Goal: Transaction & Acquisition: Purchase product/service

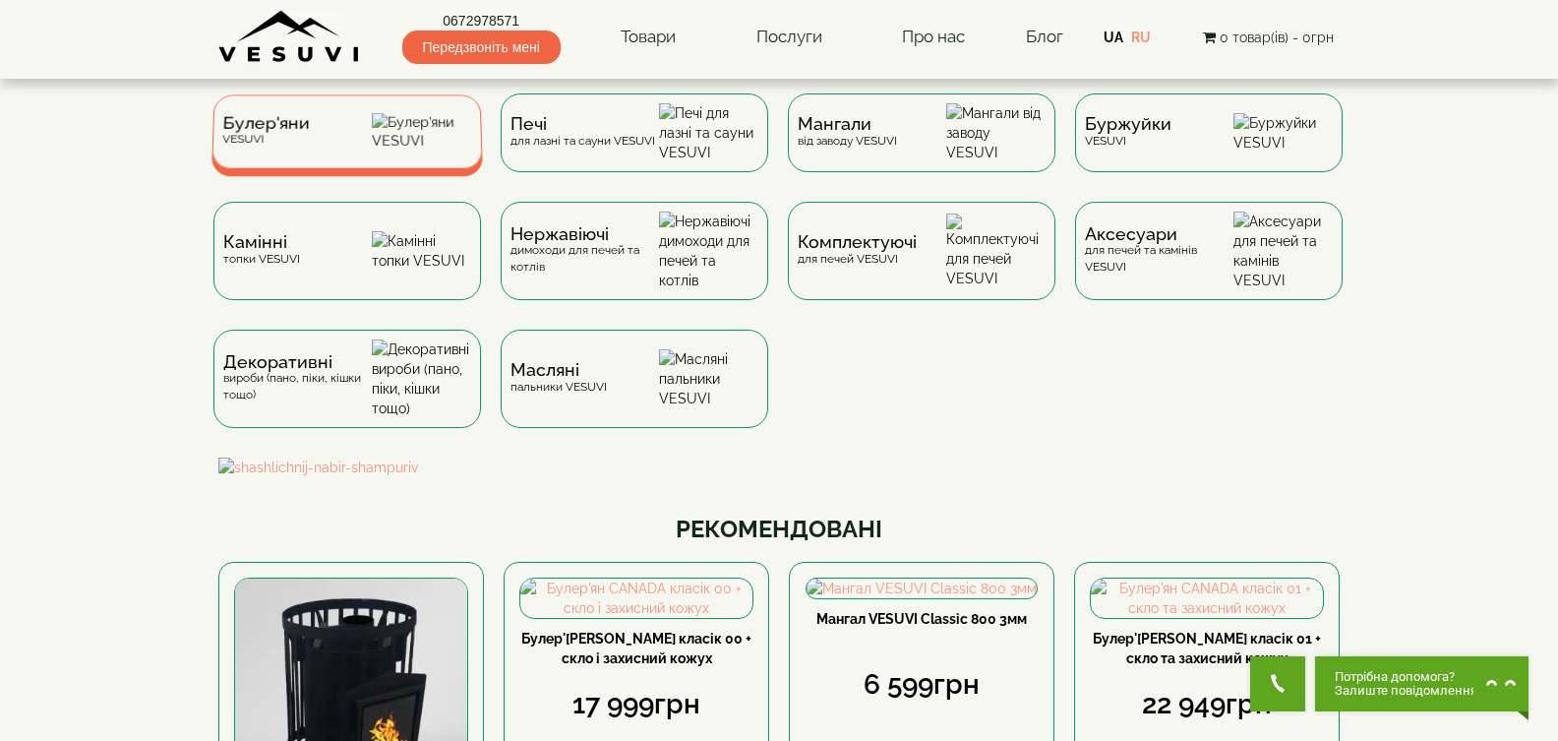
click at [329, 134] on div "Булер'яни VESUVI" at bounding box center [346, 131] width 271 height 74
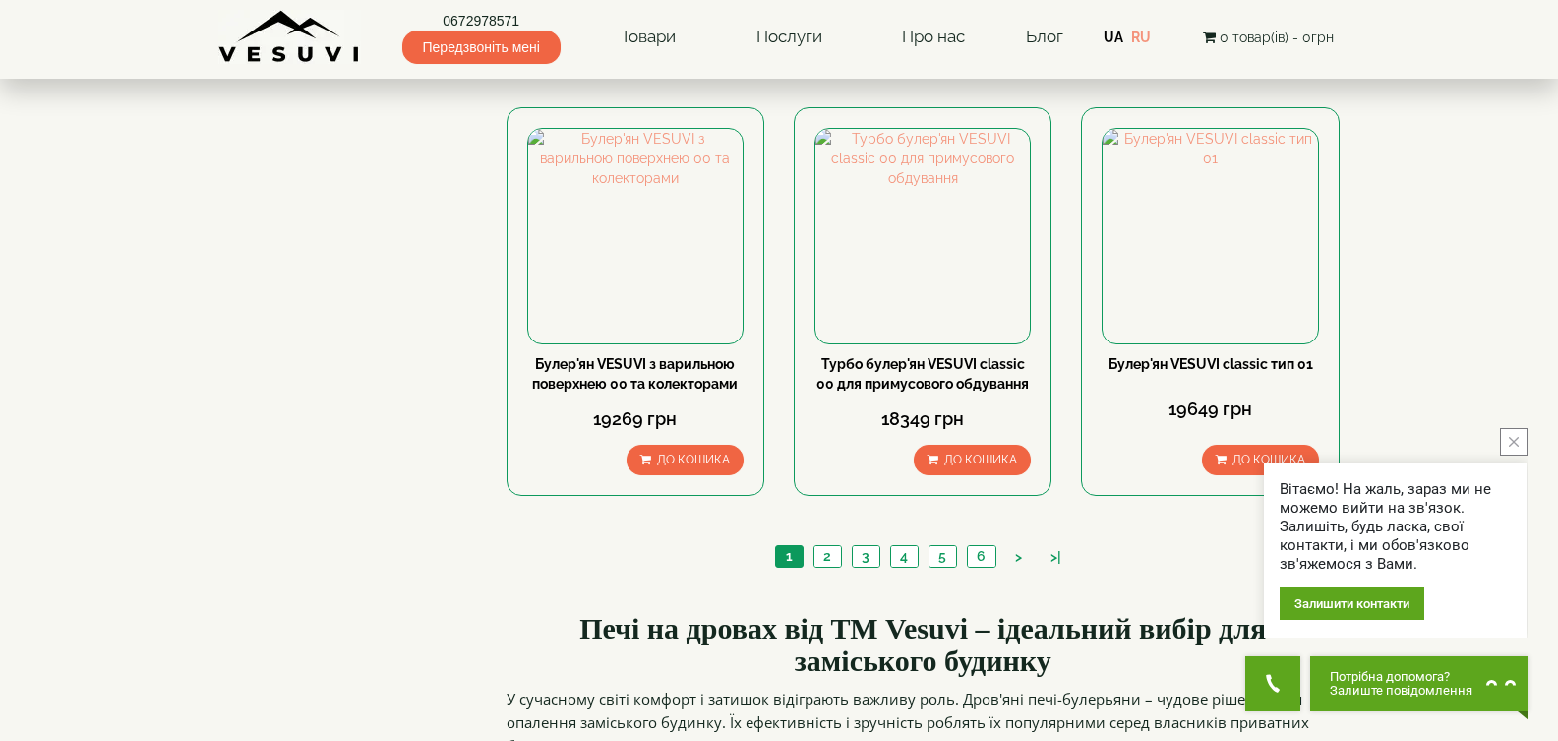
scroll to position [2361, 0]
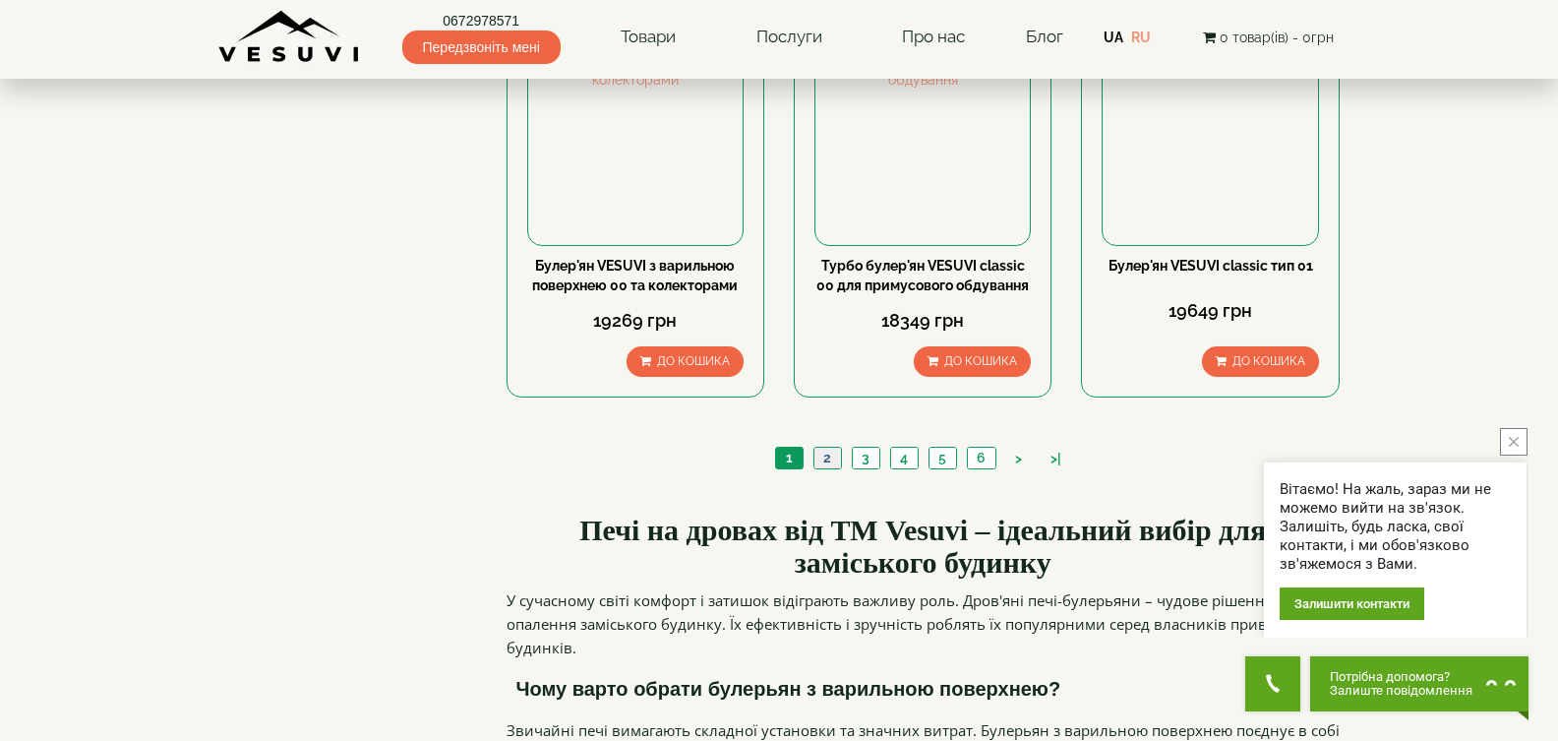
click at [823, 448] on link "2" at bounding box center [828, 458] width 28 height 21
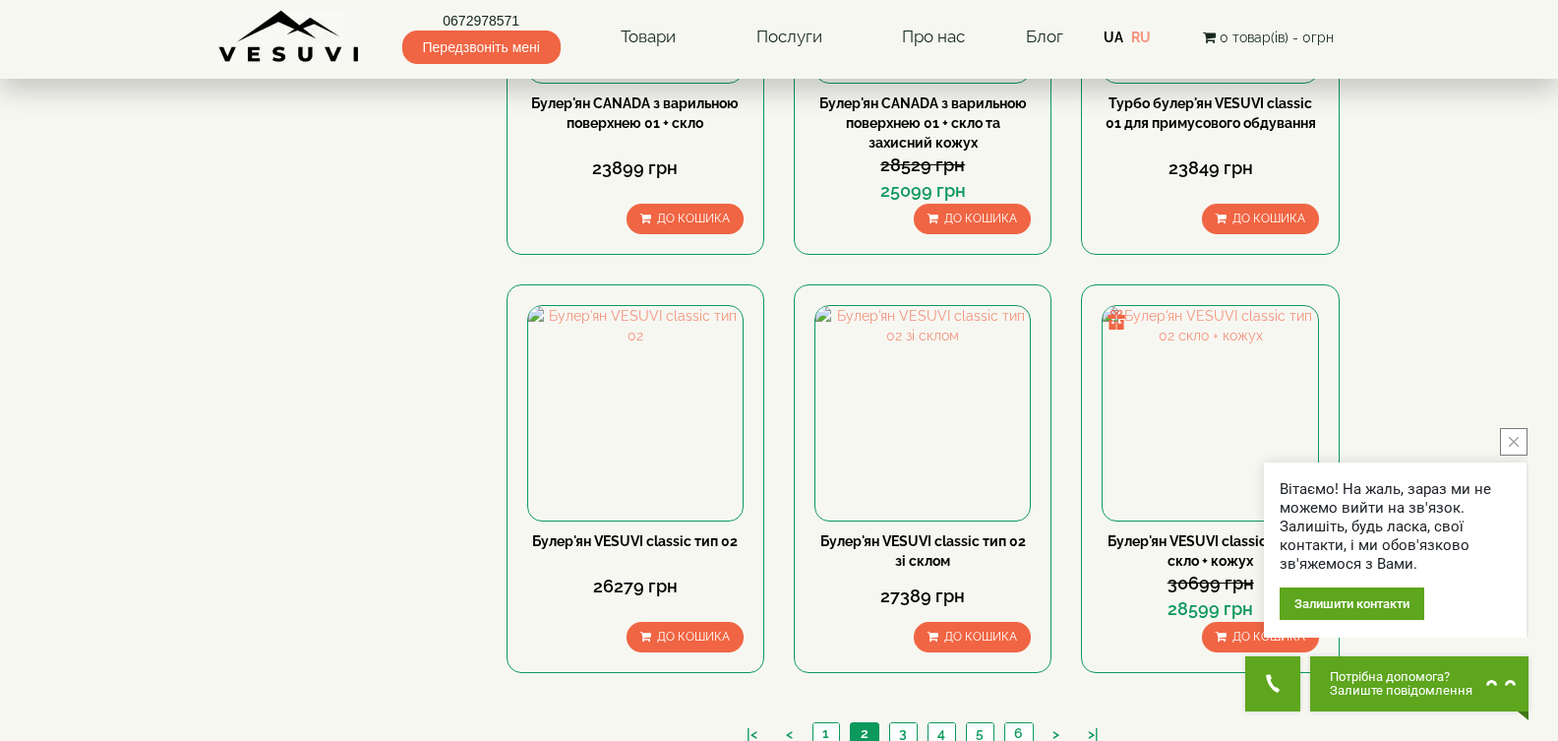
scroll to position [2280, 0]
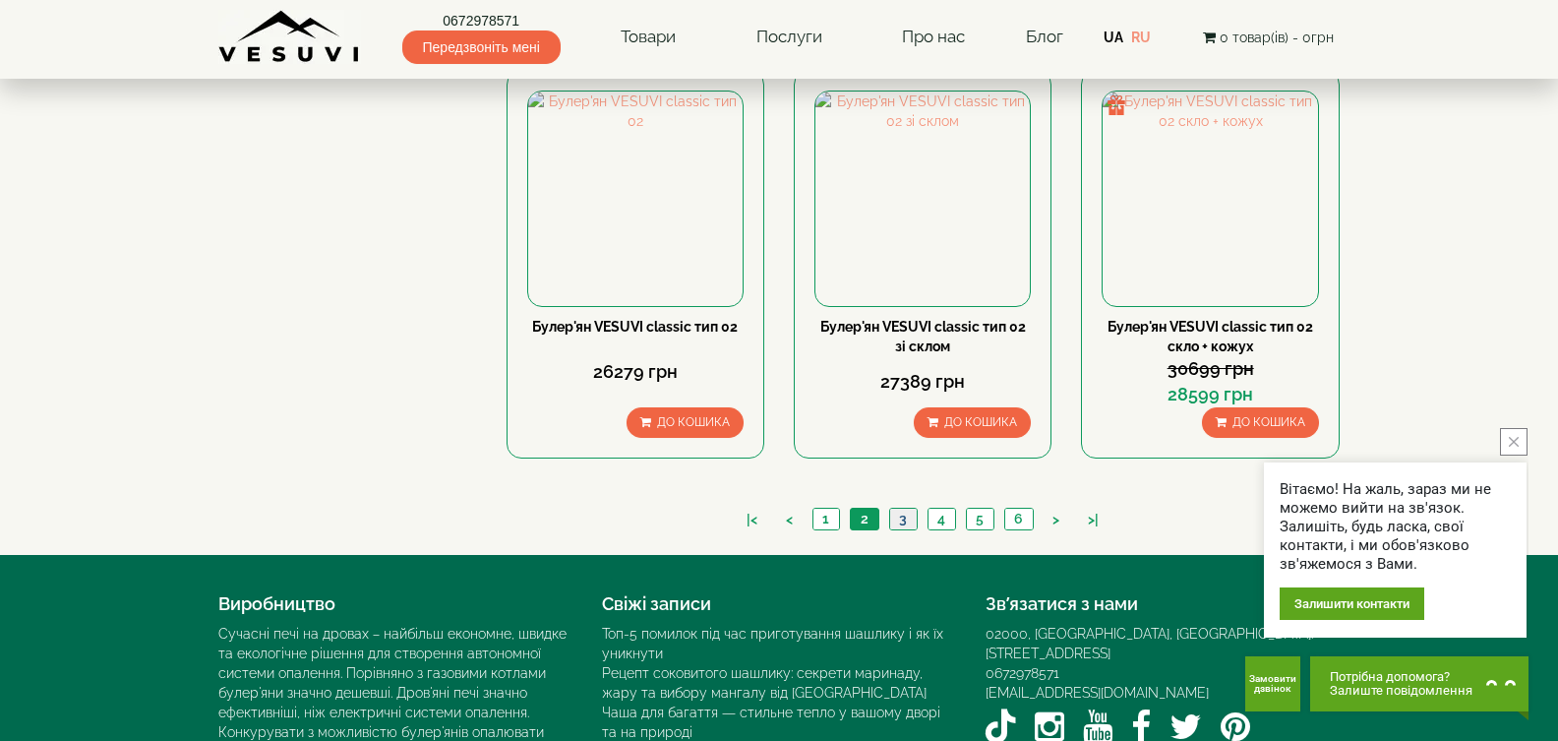
click at [905, 509] on link "3" at bounding box center [903, 519] width 28 height 21
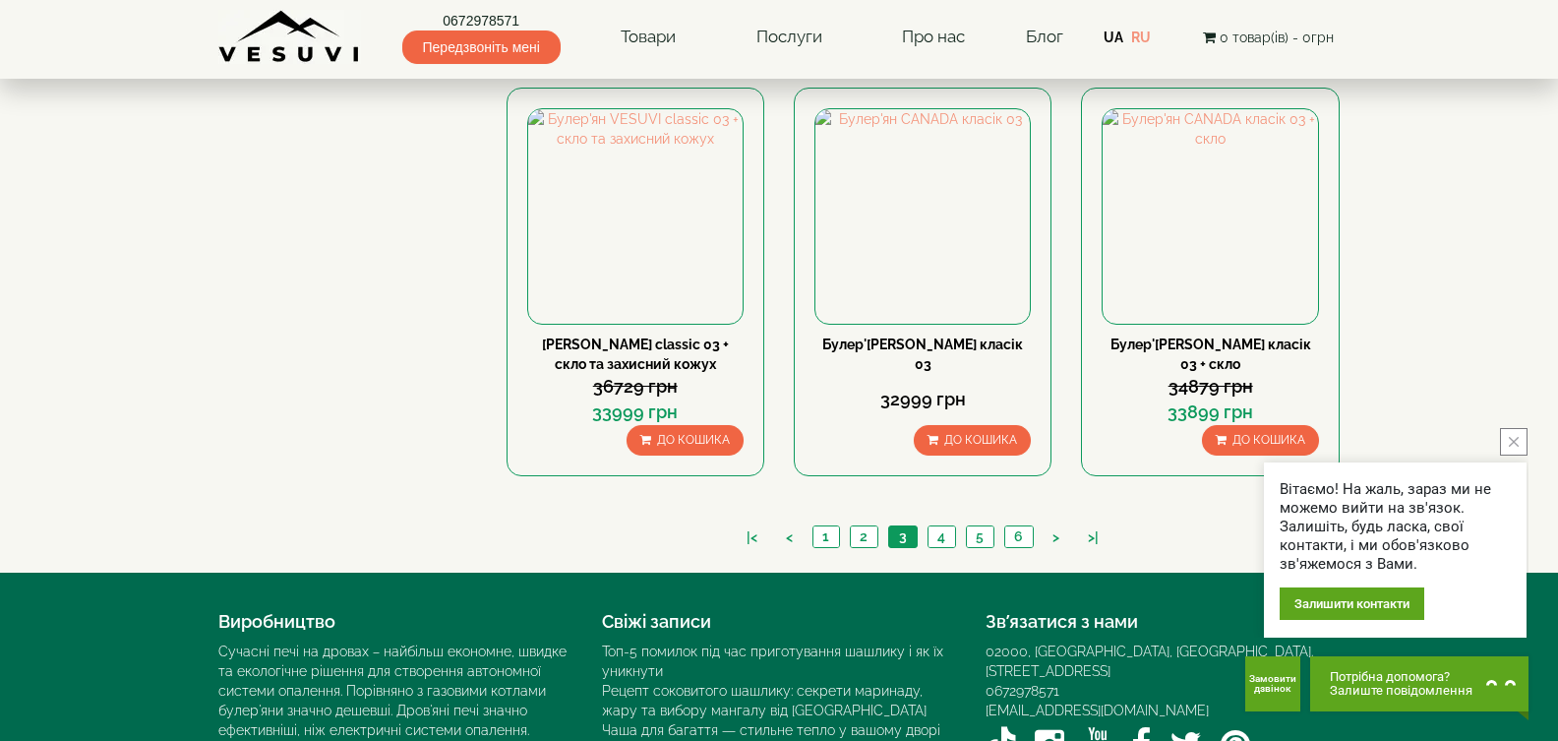
scroll to position [2280, 0]
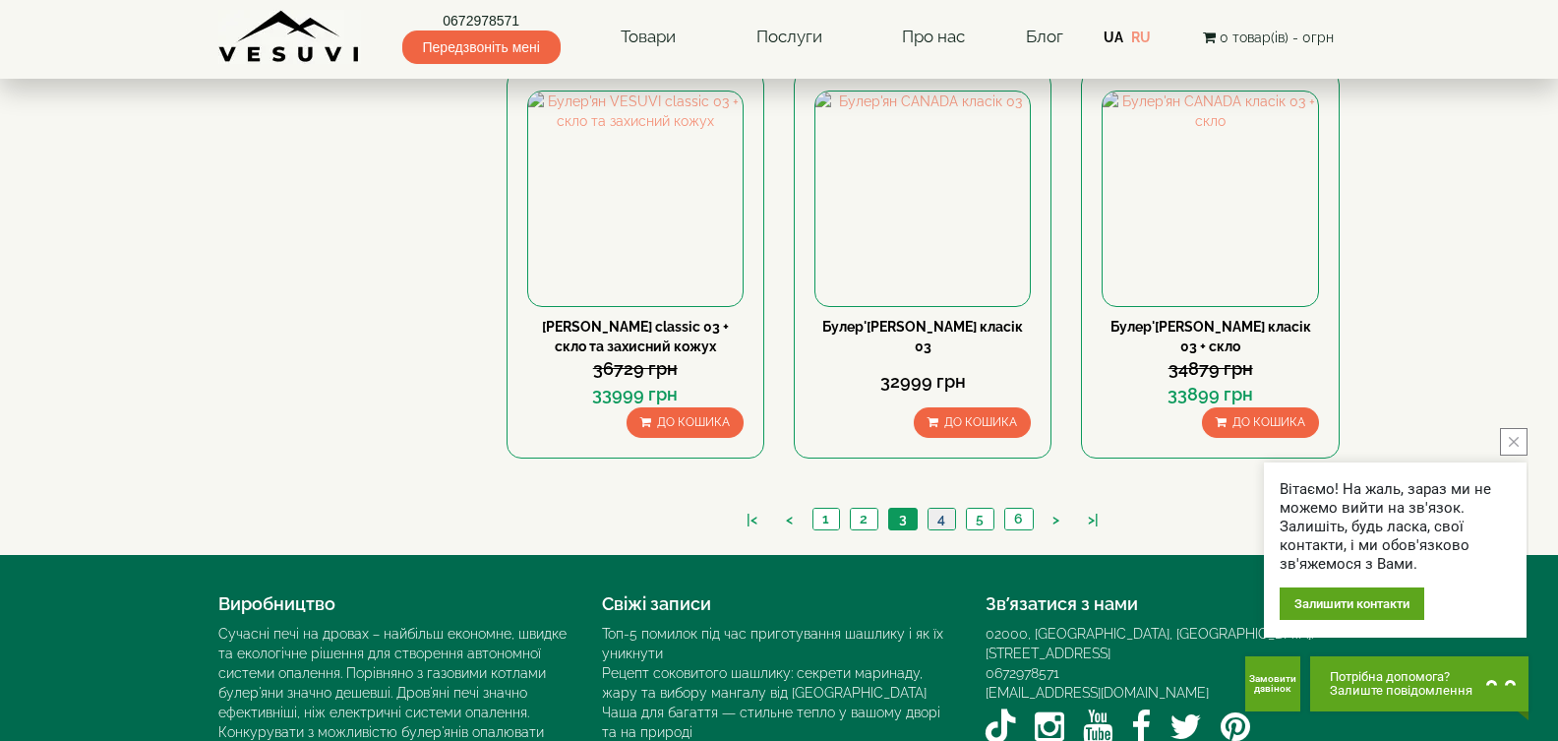
click at [941, 509] on link "4" at bounding box center [942, 519] width 28 height 21
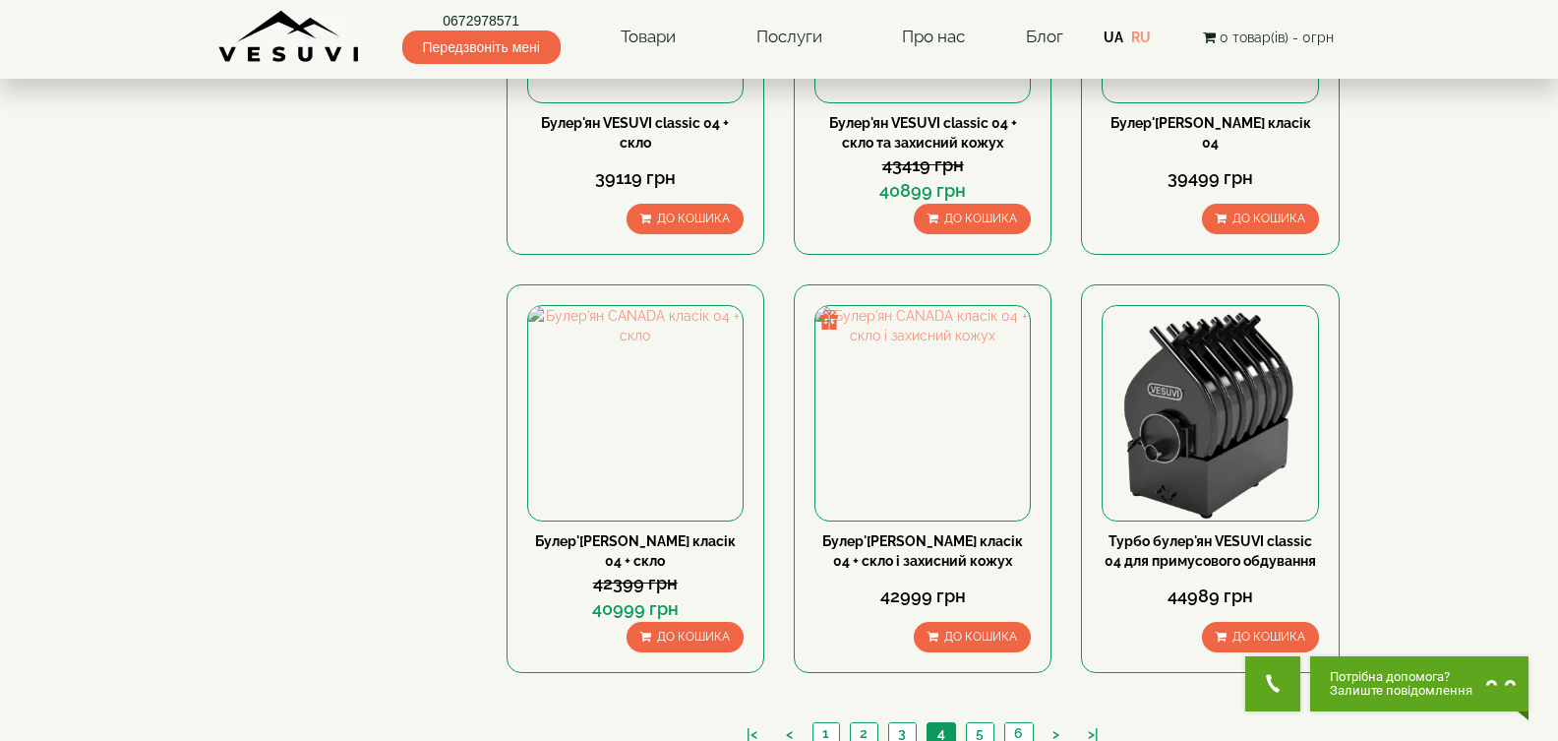
scroll to position [2262, 0]
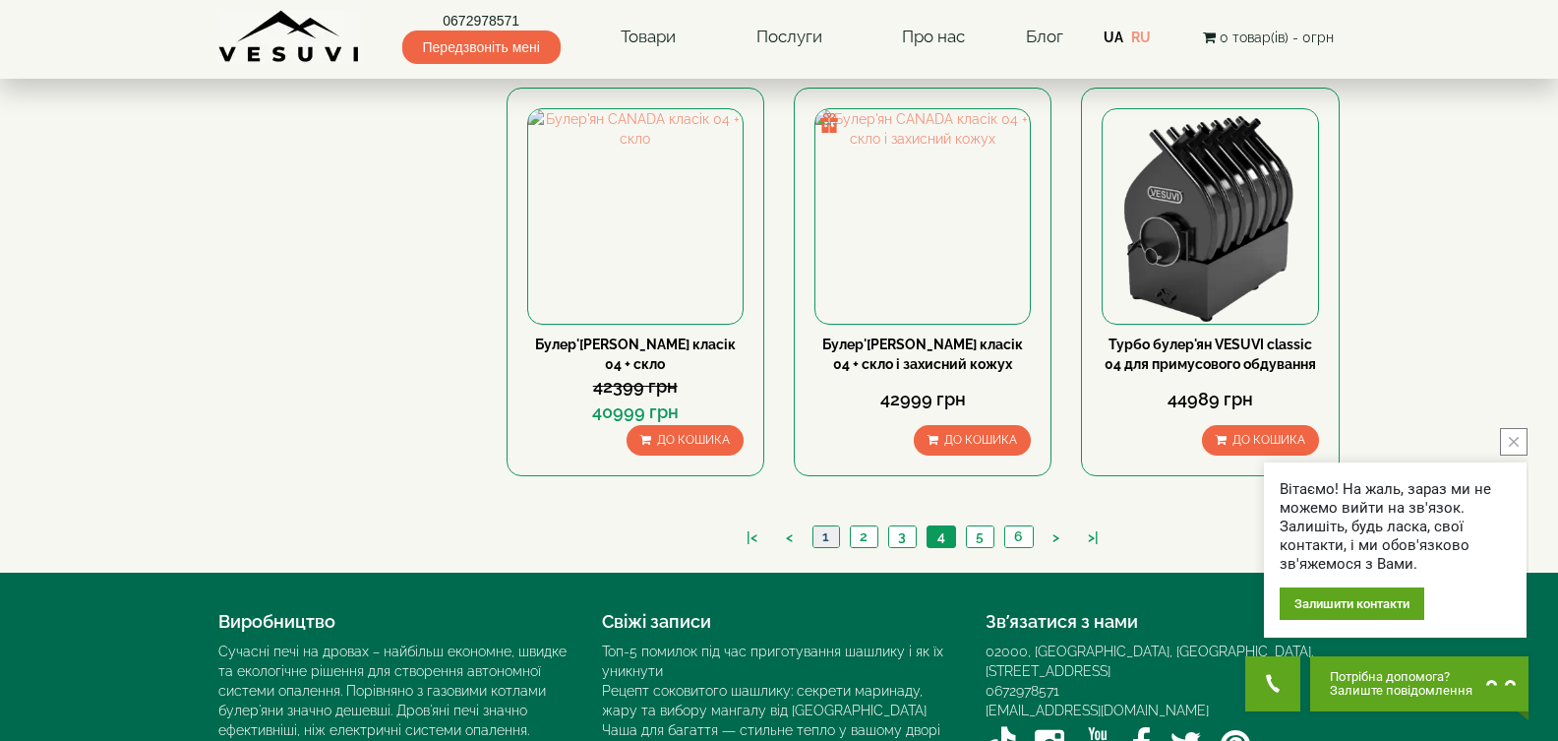
click at [828, 526] on link "1" at bounding box center [826, 536] width 27 height 21
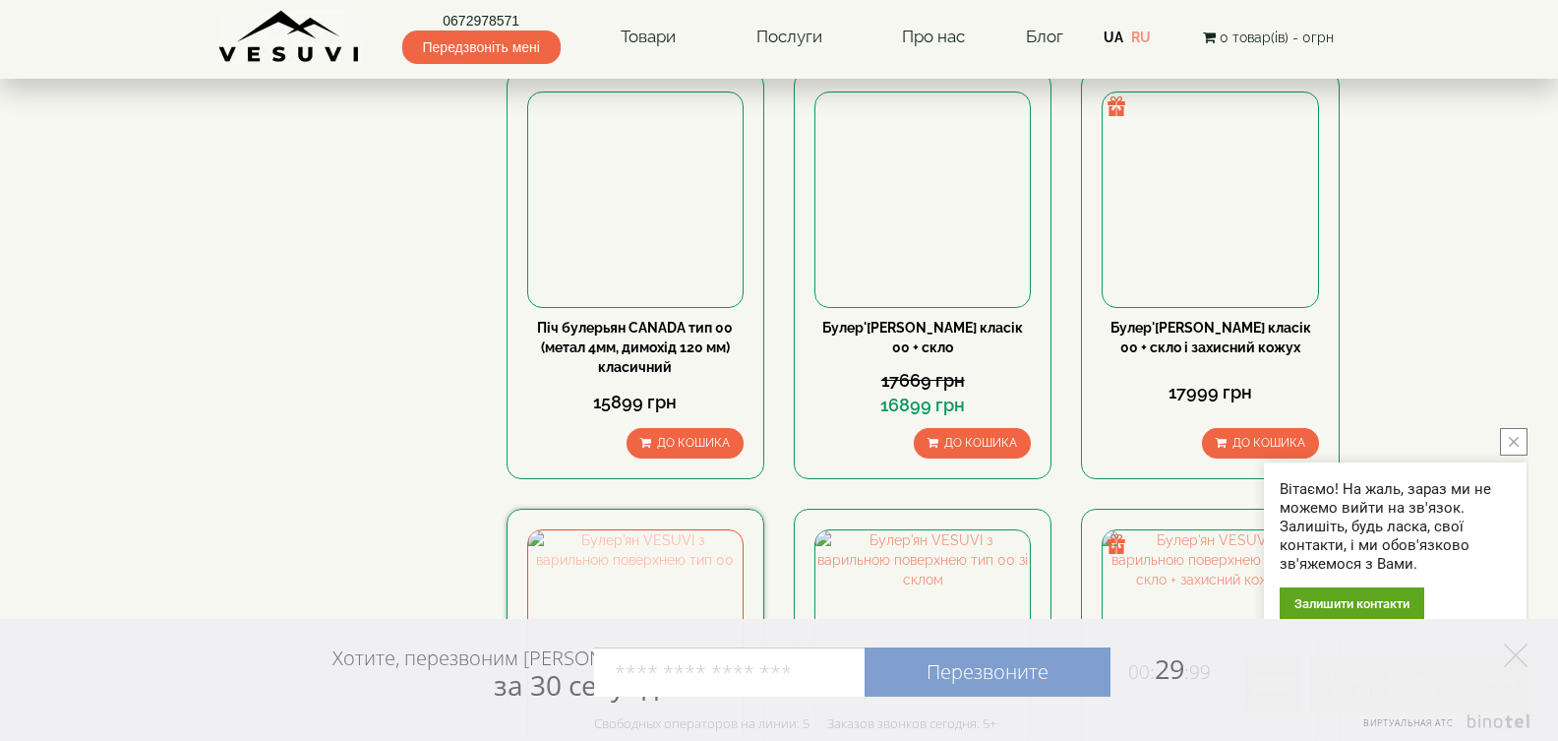
scroll to position [1082, 0]
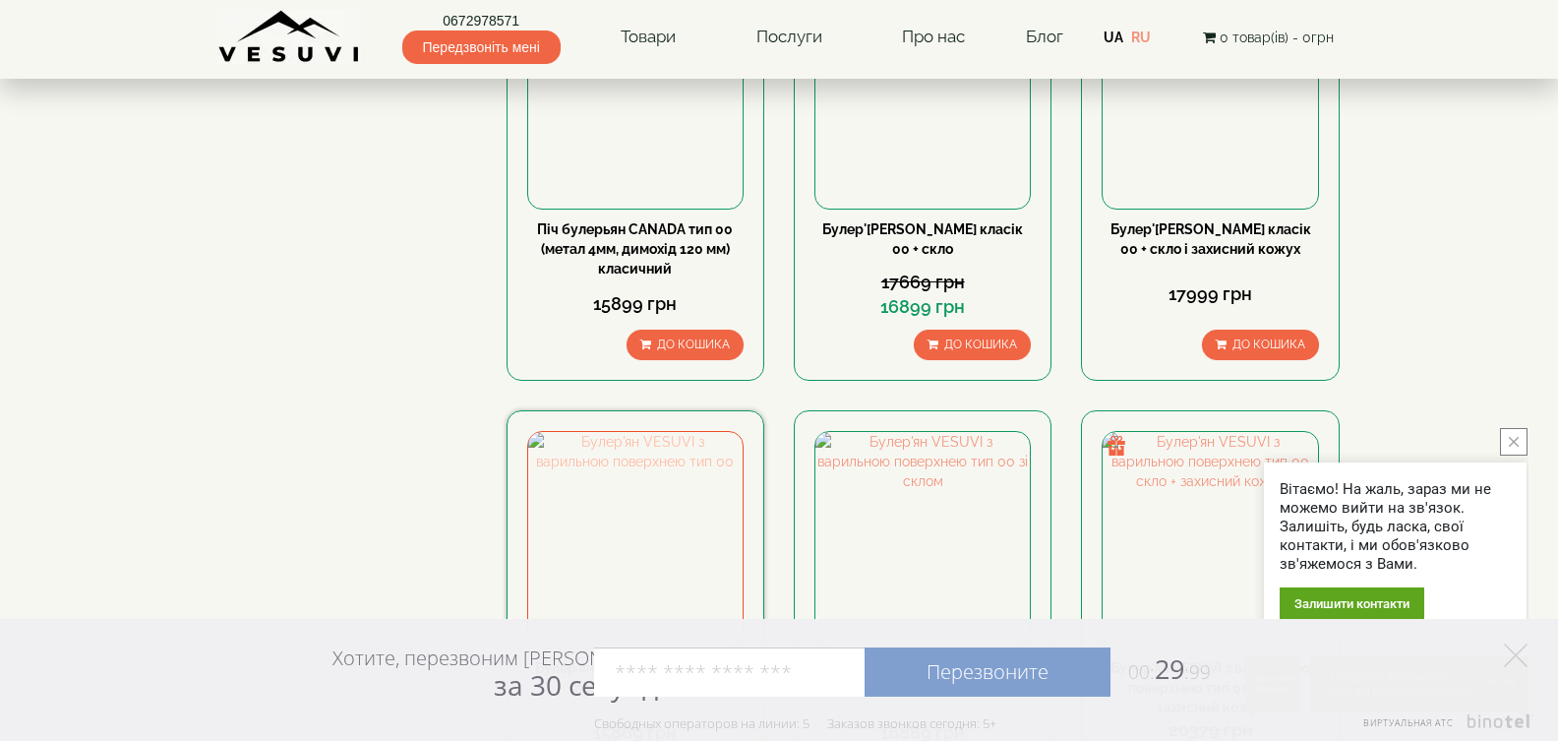
click at [640, 432] on img at bounding box center [635, 539] width 214 height 214
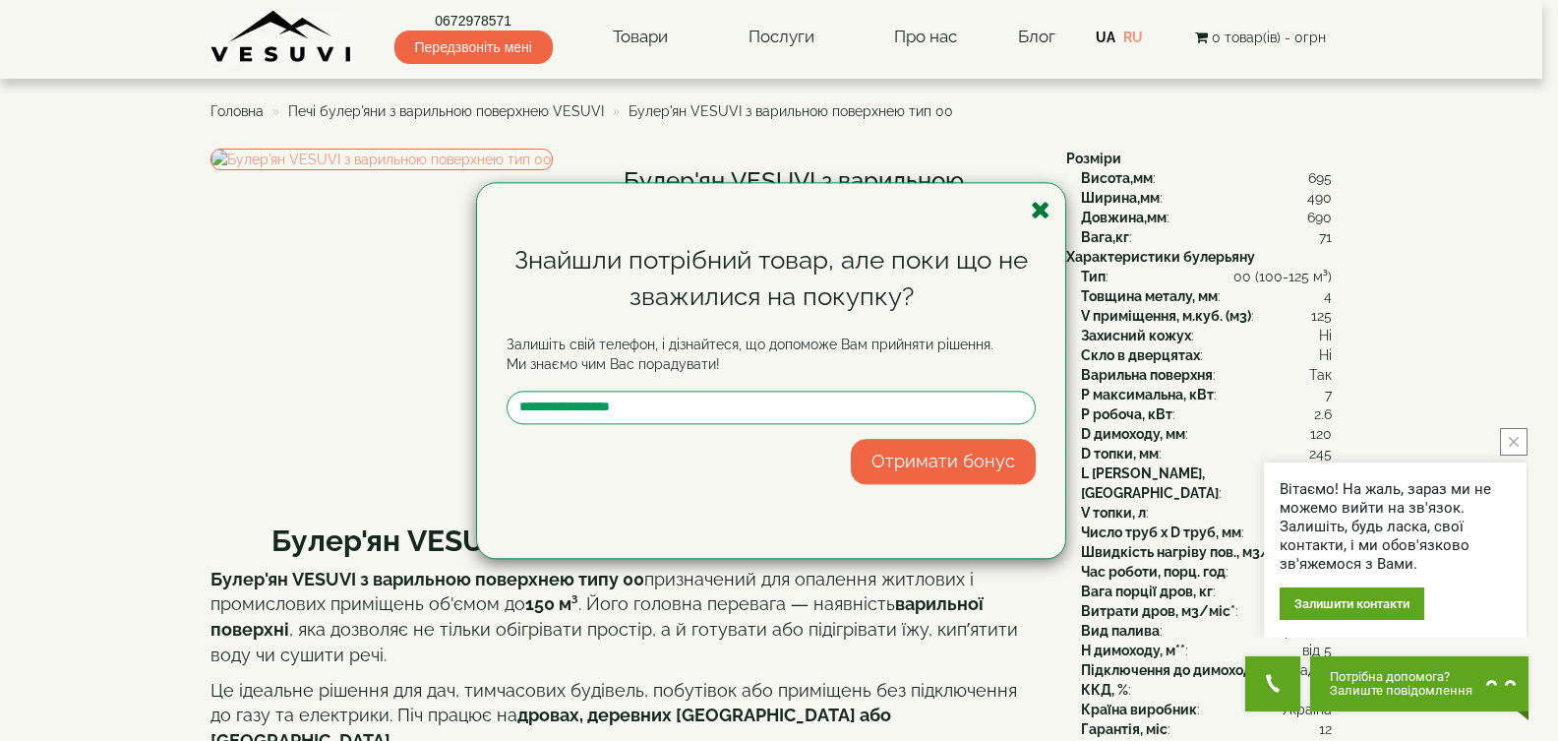
click at [1036, 216] on icon "button" at bounding box center [1041, 210] width 20 height 25
